Goal: Information Seeking & Learning: Learn about a topic

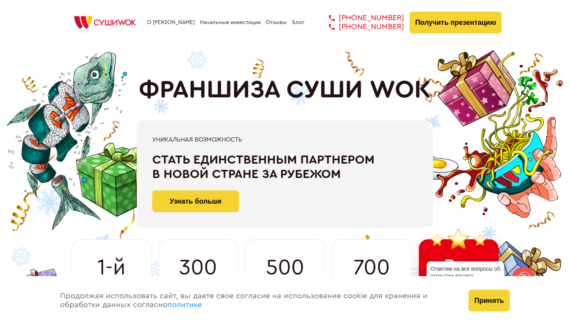
click at [170, 22] on link "О [PERSON_NAME]" at bounding box center [171, 22] width 48 height 6
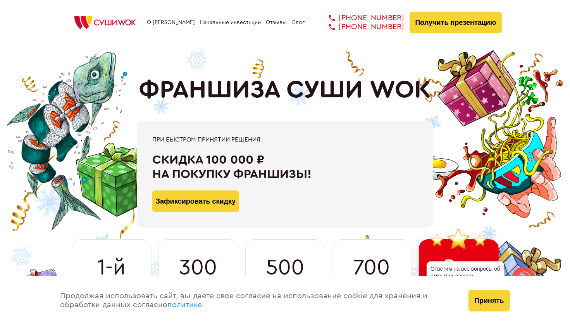
scroll to position [50, 0]
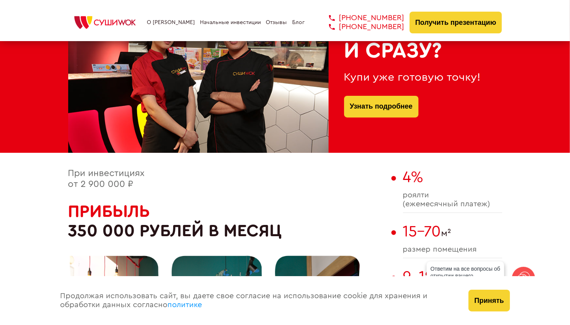
scroll to position [324, 0]
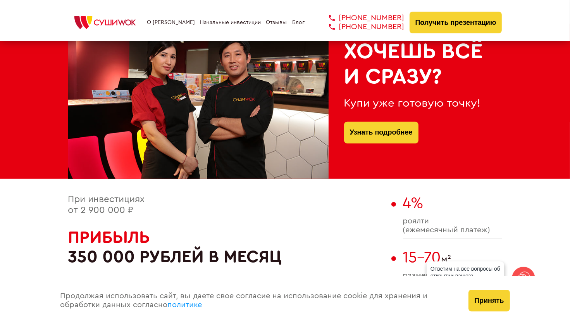
click at [280, 25] on link "Отзывы" at bounding box center [276, 22] width 21 height 6
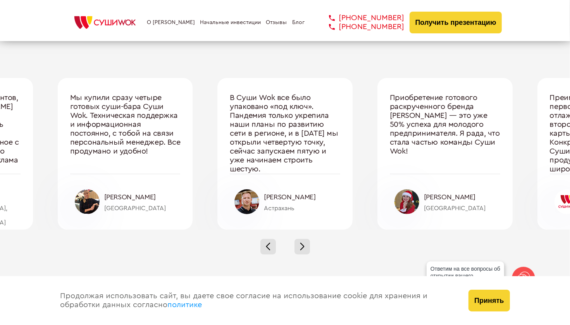
drag, startPoint x: 496, startPoint y: 155, endPoint x: 329, endPoint y: 183, distance: 169.2
click at [329, 183] on div "Один из ключевых моментов, по которым [PERSON_NAME] на голову выше своих конкур…" at bounding box center [285, 154] width 800 height 152
click at [533, 171] on div "Один из ключевых моментов, по которым [PERSON_NAME] на голову выше своих конкур…" at bounding box center [285, 154] width 800 height 152
click at [307, 249] on div at bounding box center [303, 247] width 16 height 16
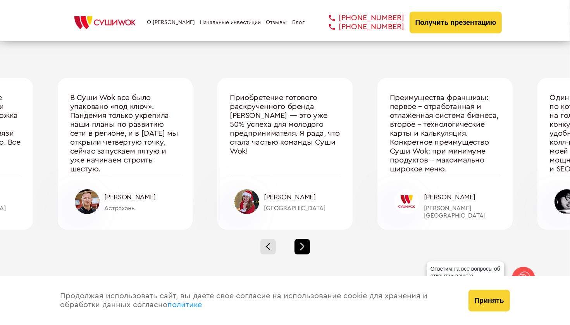
click at [307, 249] on div at bounding box center [303, 247] width 16 height 16
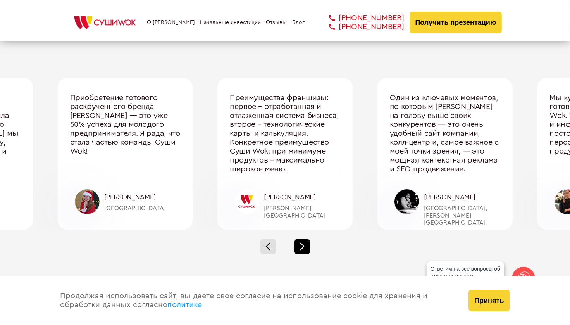
click at [307, 249] on div at bounding box center [303, 247] width 16 height 16
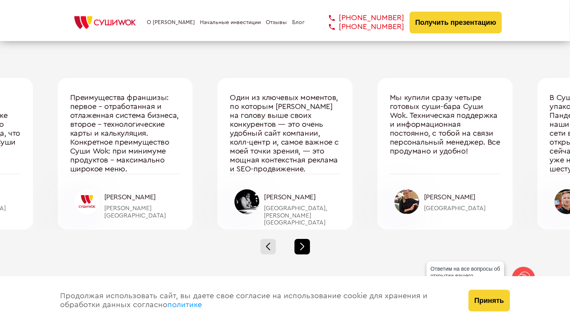
click at [307, 249] on div at bounding box center [303, 247] width 16 height 16
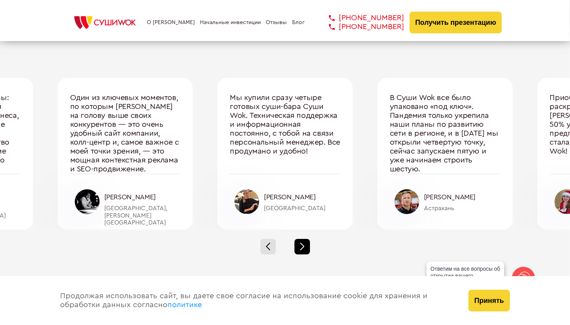
click at [307, 249] on div at bounding box center [303, 247] width 16 height 16
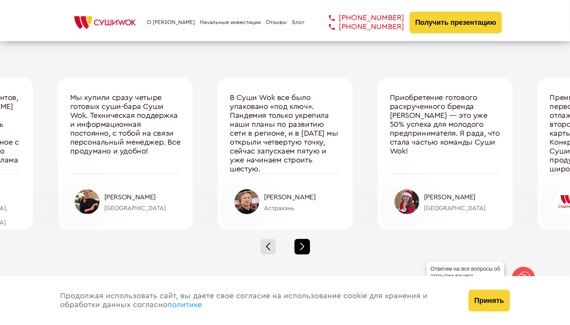
click at [307, 249] on div at bounding box center [303, 247] width 16 height 16
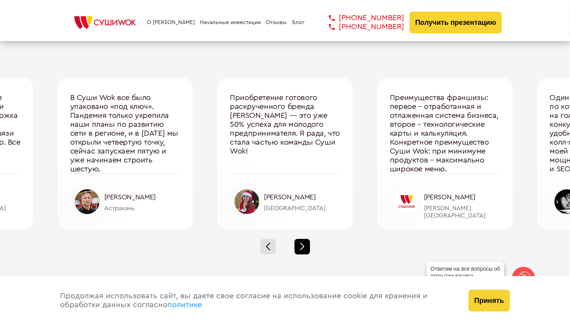
click at [307, 249] on div at bounding box center [303, 247] width 16 height 16
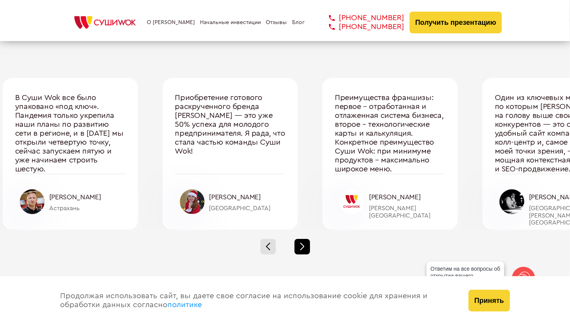
click at [307, 249] on div at bounding box center [303, 247] width 16 height 16
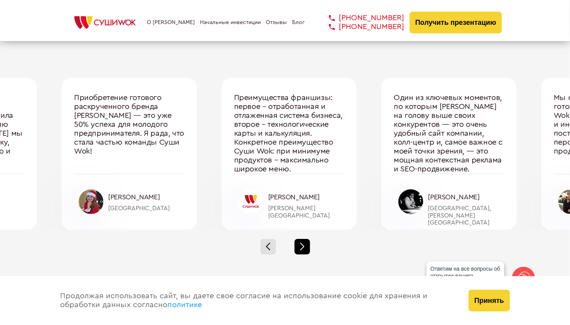
click at [307, 249] on div at bounding box center [303, 247] width 16 height 16
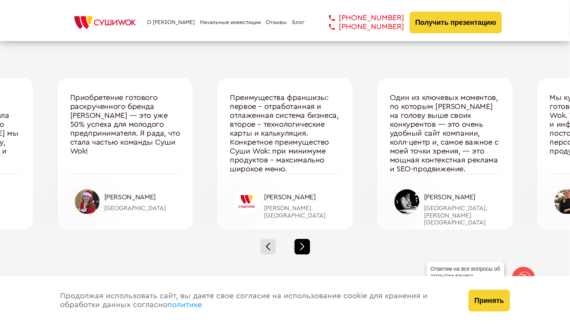
click at [307, 249] on div at bounding box center [303, 247] width 16 height 16
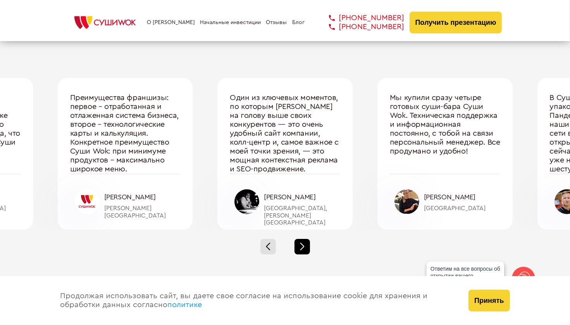
click at [307, 249] on div at bounding box center [303, 247] width 16 height 16
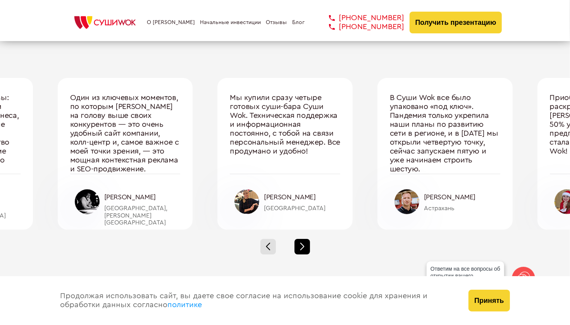
click at [307, 249] on div at bounding box center [303, 247] width 16 height 16
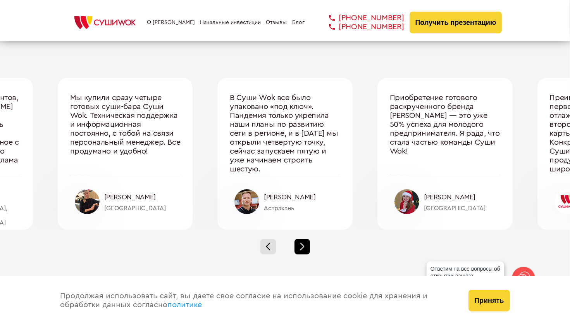
click at [307, 249] on div at bounding box center [303, 247] width 16 height 16
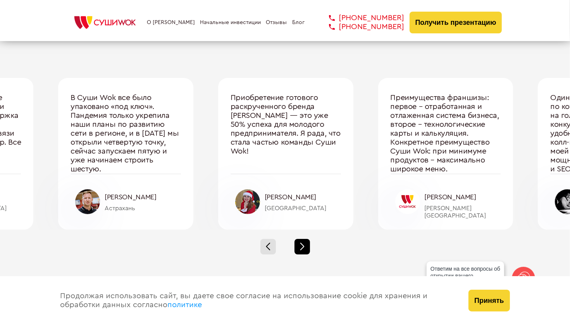
click at [307, 249] on div at bounding box center [303, 247] width 16 height 16
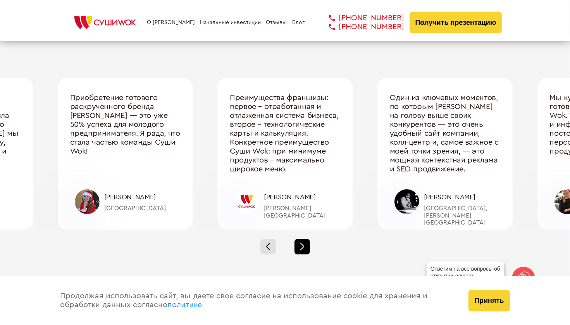
click at [307, 249] on div at bounding box center [303, 247] width 16 height 16
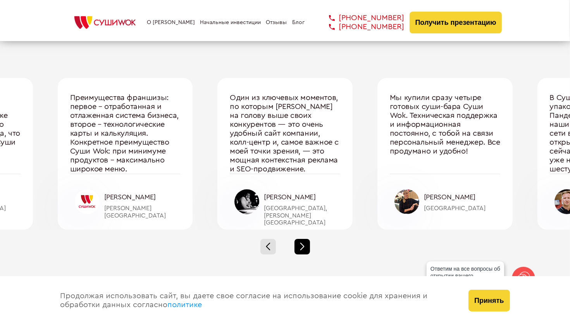
click at [307, 249] on div at bounding box center [303, 247] width 16 height 16
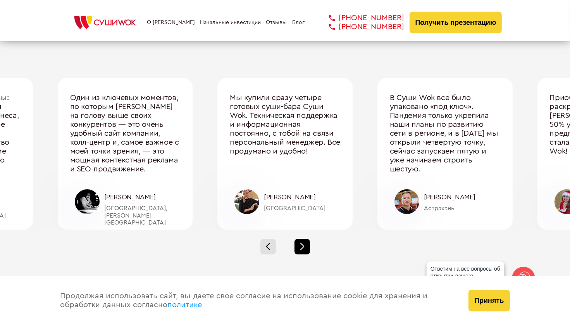
click at [306, 249] on div at bounding box center [303, 247] width 16 height 16
